Goal: Task Accomplishment & Management: Use online tool/utility

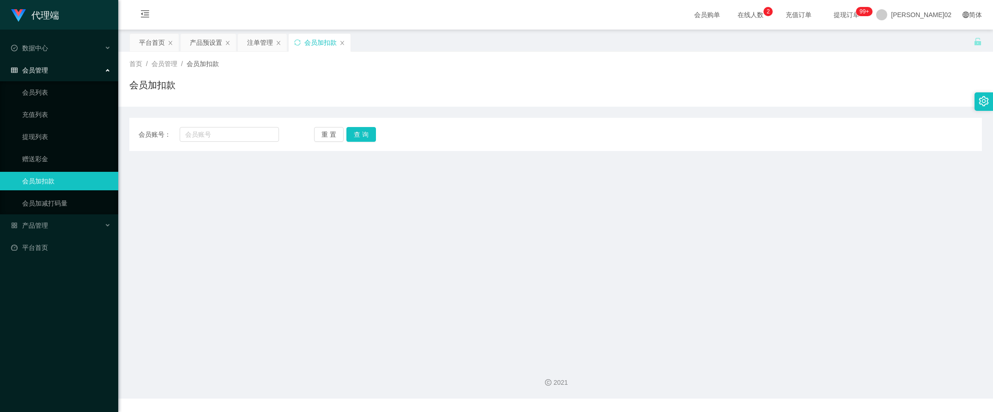
click at [205, 136] on input "text" at bounding box center [230, 134] width 100 height 15
type input "hong4658"
click at [366, 132] on button "查 询" at bounding box center [361, 134] width 30 height 15
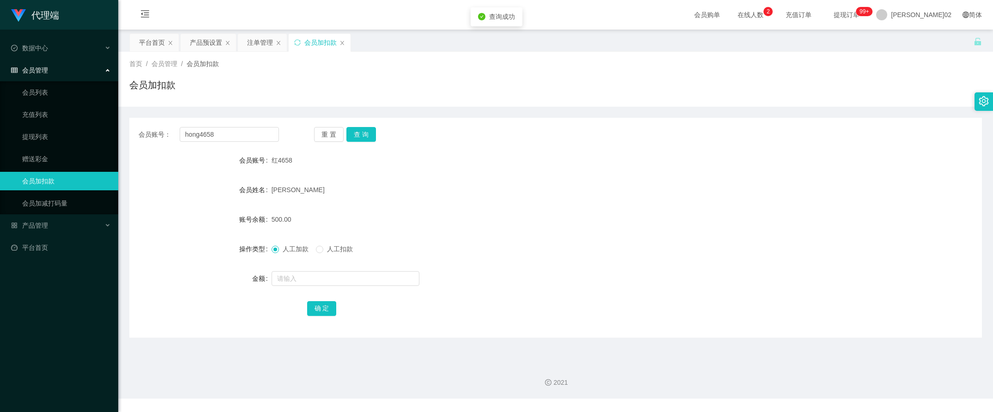
click at [446, 175] on form "会员账号 红4658 会员姓名 [PERSON_NAME] 账号余额 500.00 操作类型 人工加款 人工扣款 金额 确 定" at bounding box center [555, 234] width 852 height 166
click at [209, 47] on div "产品预设置" at bounding box center [206, 43] width 32 height 18
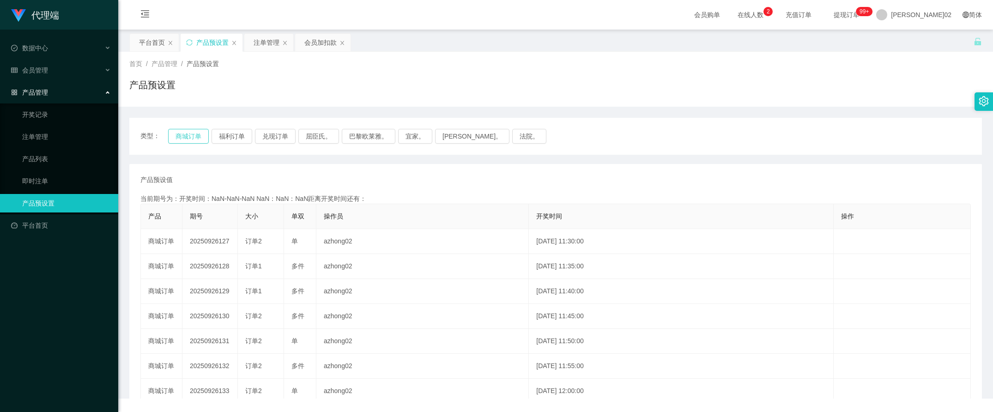
click at [174, 137] on button "商城订单" at bounding box center [188, 136] width 41 height 15
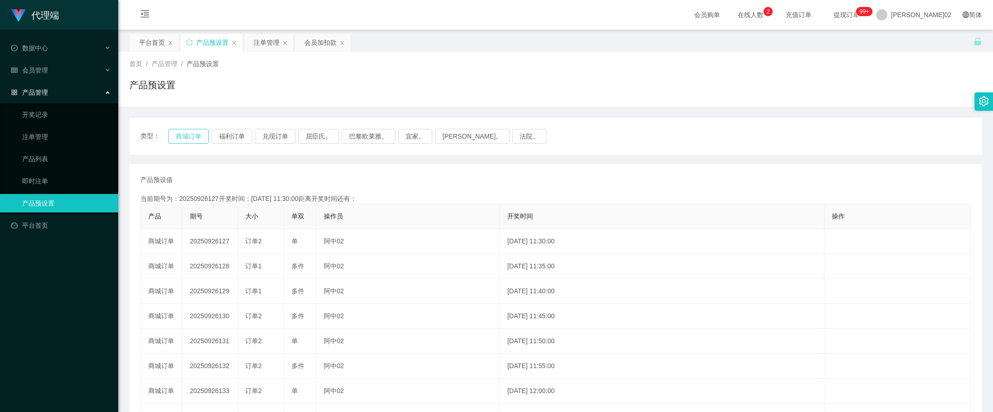
click at [174, 137] on button "商城订单" at bounding box center [188, 136] width 41 height 15
click at [186, 138] on button "商城订单" at bounding box center [188, 136] width 41 height 15
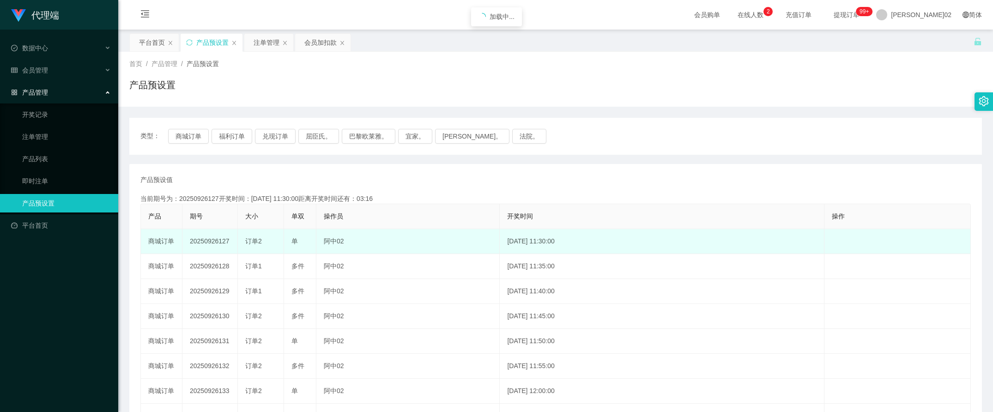
click at [213, 244] on td "20250926127" at bounding box center [209, 241] width 55 height 25
copy td "20250926127"
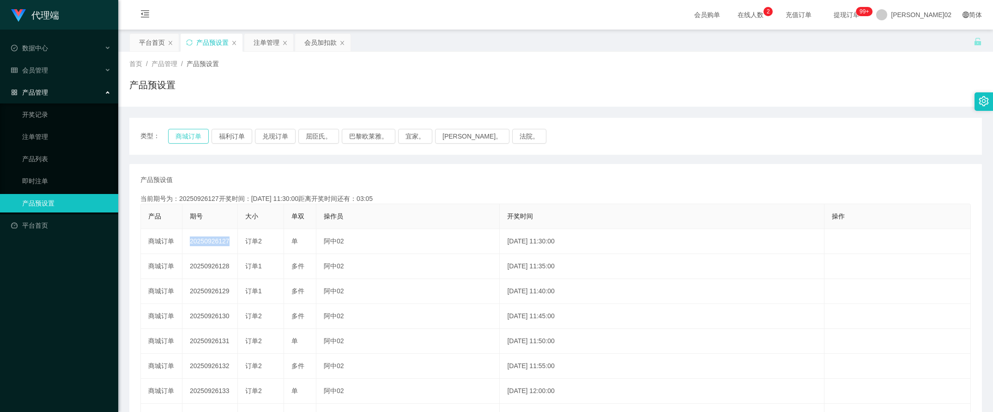
click at [199, 137] on button "商城订单" at bounding box center [188, 136] width 41 height 15
drag, startPoint x: 264, startPoint y: 40, endPoint x: 306, endPoint y: 48, distance: 43.3
click at [264, 40] on div "注单管理" at bounding box center [266, 43] width 26 height 18
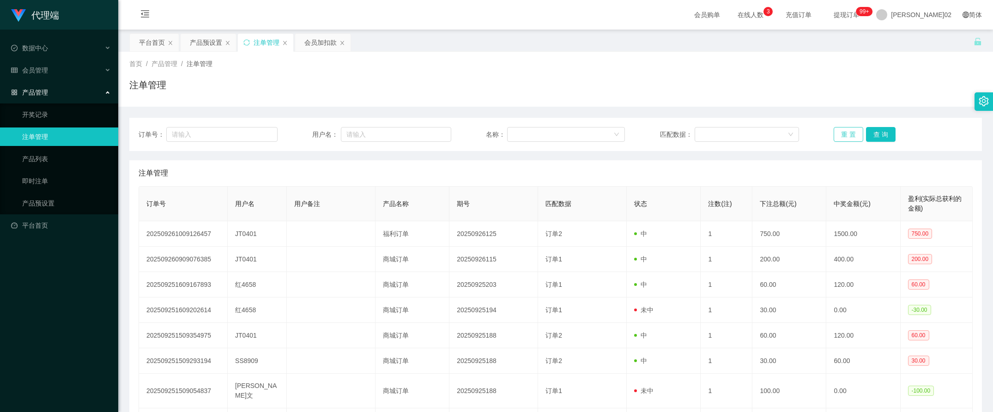
click at [837, 135] on button "重 置" at bounding box center [848, 134] width 30 height 15
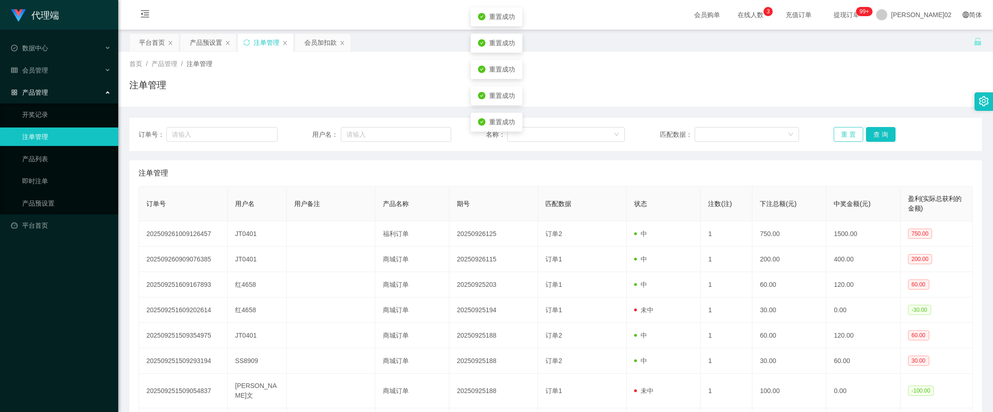
click at [837, 135] on button "重 置" at bounding box center [848, 134] width 30 height 15
click at [851, 130] on button "重 置" at bounding box center [848, 134] width 30 height 15
click at [850, 130] on button "重 置" at bounding box center [848, 134] width 30 height 15
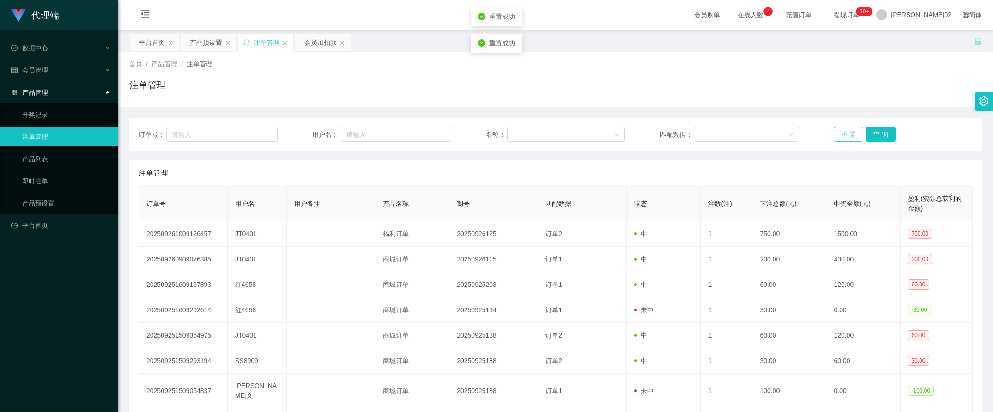
click at [850, 130] on button "重 置" at bounding box center [848, 134] width 30 height 15
click at [877, 132] on button "查 询" at bounding box center [881, 134] width 30 height 15
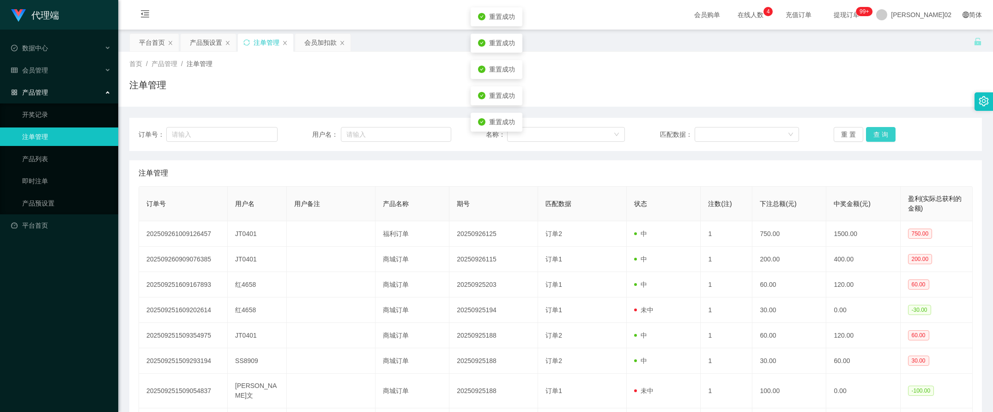
click at [877, 132] on button "查 询" at bounding box center [881, 134] width 30 height 15
click at [877, 132] on button "查 询" at bounding box center [886, 134] width 40 height 15
click at [841, 132] on button "重 置" at bounding box center [848, 134] width 30 height 15
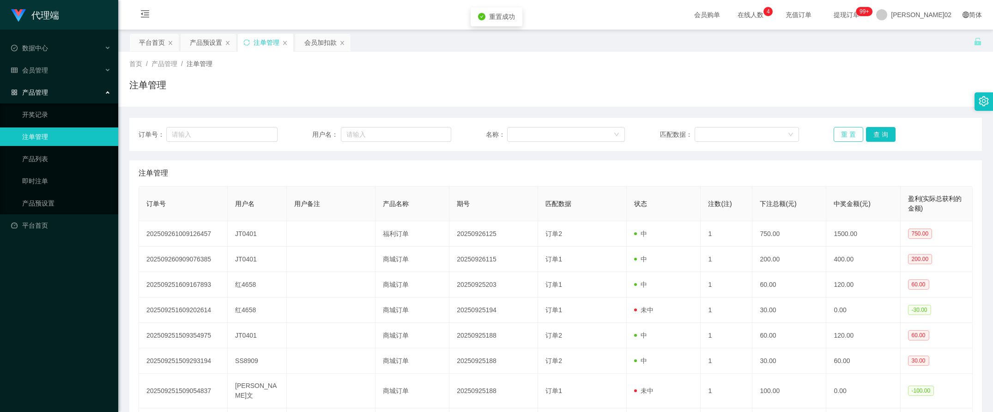
click at [841, 132] on button "重 置" at bounding box center [848, 134] width 30 height 15
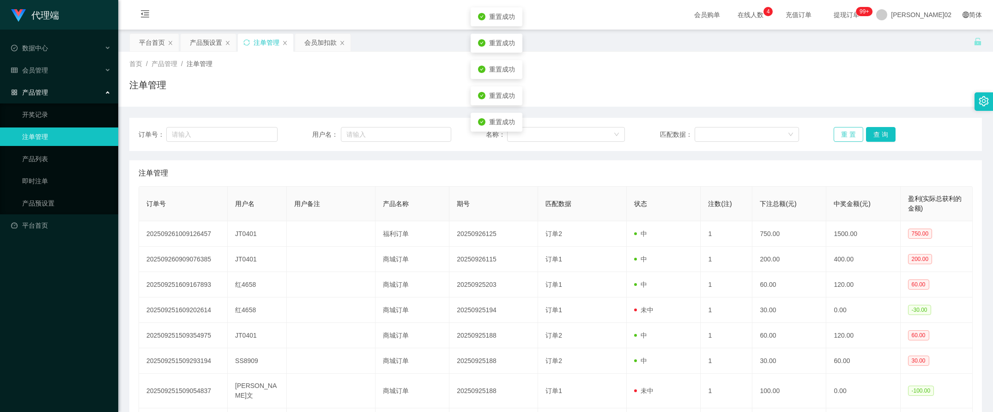
click at [841, 132] on button "重 置" at bounding box center [848, 134] width 30 height 15
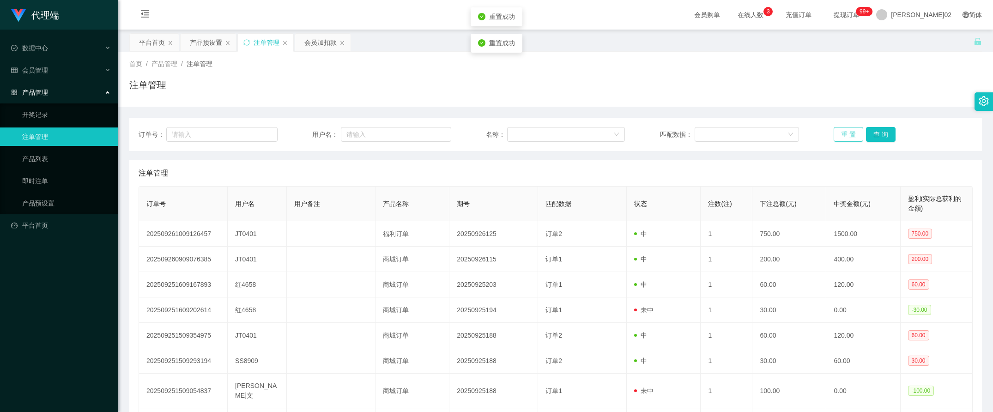
click at [844, 132] on button "重 置" at bounding box center [848, 134] width 30 height 15
click at [854, 144] on div "订单号： 用户名： 名称： 匹配数据： 重 置 查 询" at bounding box center [555, 134] width 852 height 33
click at [845, 132] on button "重 置" at bounding box center [848, 134] width 30 height 15
